Goal: Task Accomplishment & Management: Use online tool/utility

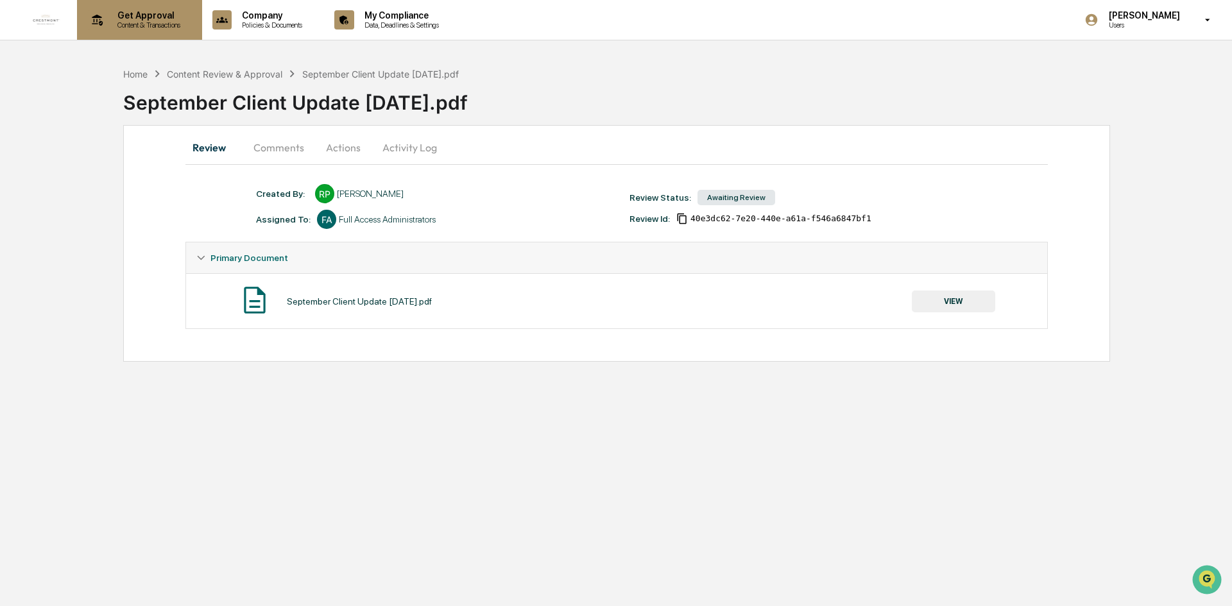
click at [146, 13] on p "Get Approval" at bounding box center [147, 15] width 80 height 10
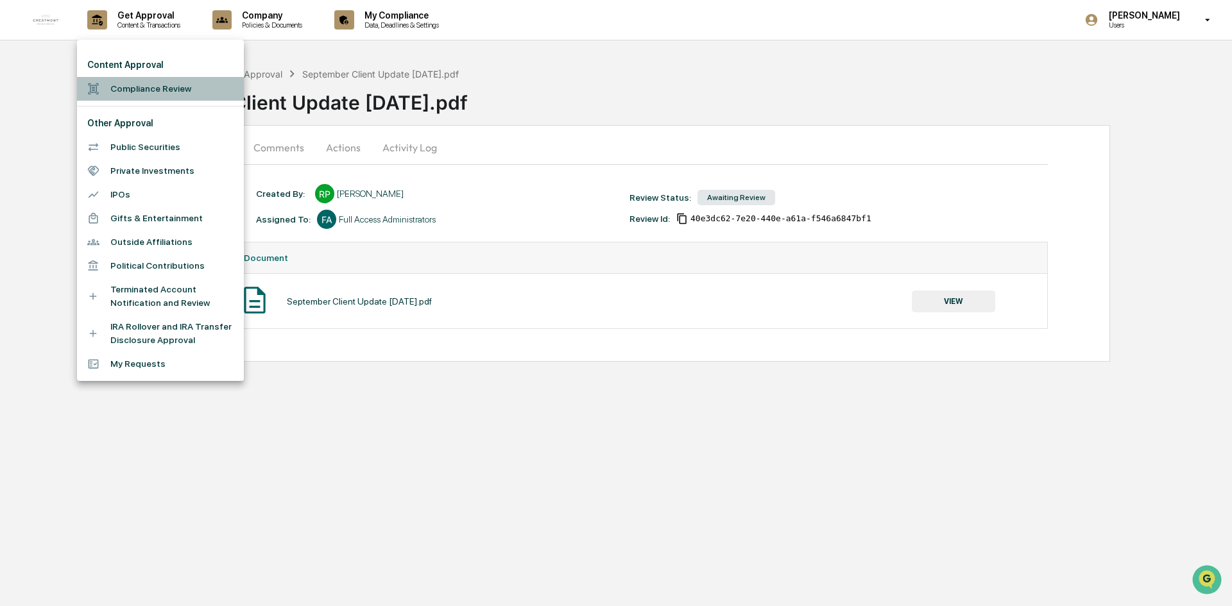
click at [135, 90] on li "Compliance Review" at bounding box center [160, 89] width 167 height 24
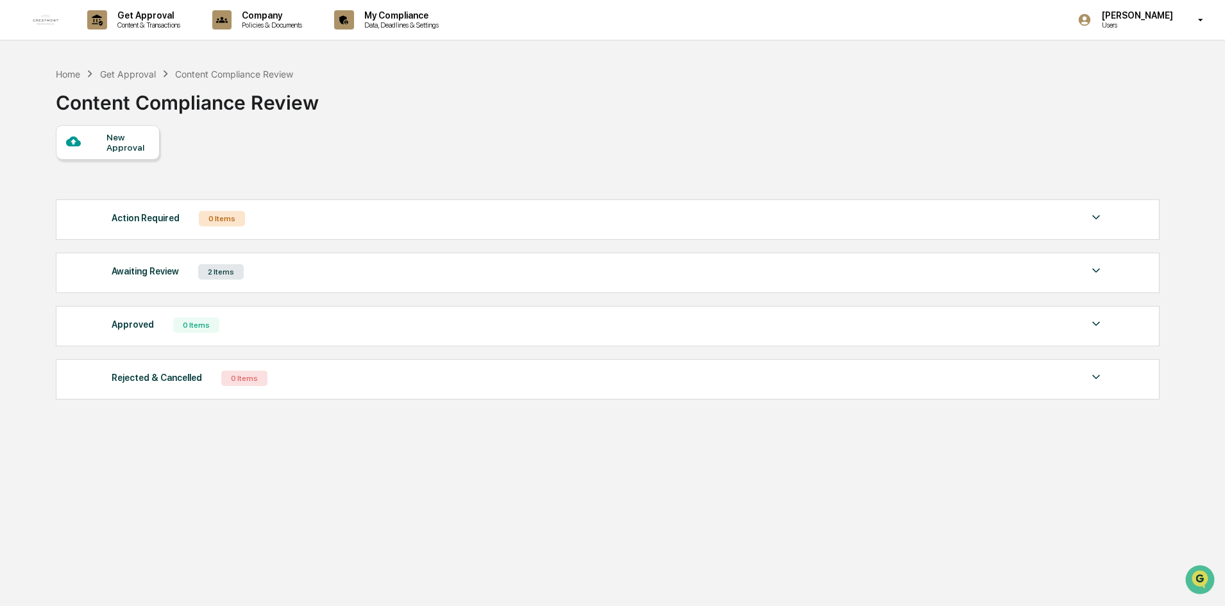
click at [359, 504] on div "Home Get Approval Content Compliance Review Content Compliance Review New Appro…" at bounding box center [607, 364] width 1141 height 606
click at [842, 81] on div "Home Get Approval Content Compliance Review Content Compliance Review" at bounding box center [607, 93] width 1103 height 64
